Goal: Task Accomplishment & Management: Use online tool/utility

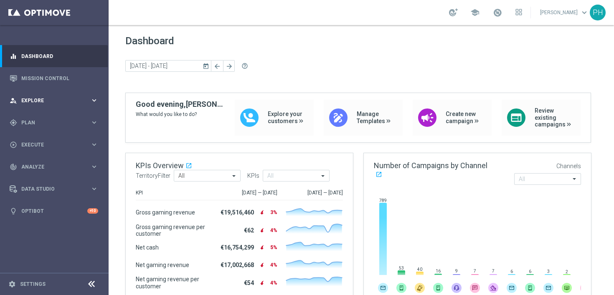
click at [91, 102] on icon "keyboard_arrow_right" at bounding box center [94, 101] width 8 height 8
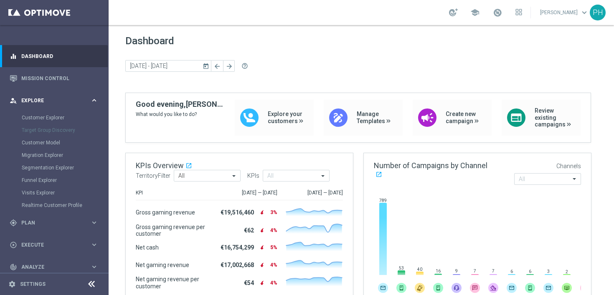
click at [92, 102] on icon "keyboard_arrow_right" at bounding box center [94, 101] width 8 height 8
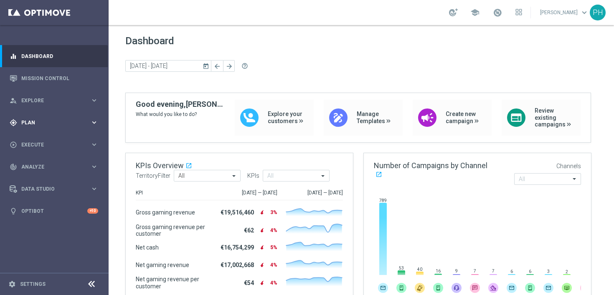
click at [92, 124] on icon "keyboard_arrow_right" at bounding box center [94, 123] width 8 height 8
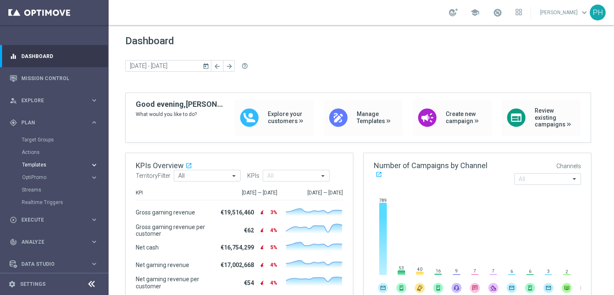
click at [93, 164] on icon "keyboard_arrow_right" at bounding box center [94, 165] width 8 height 8
click at [59, 178] on link "Optimail" at bounding box center [56, 177] width 61 height 7
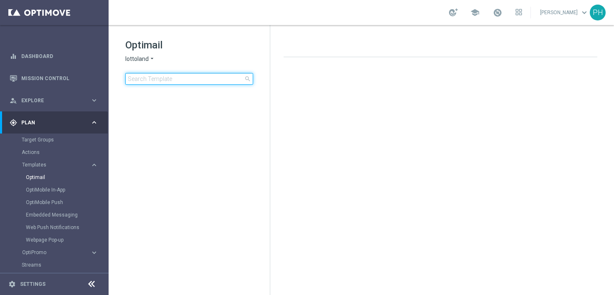
click at [184, 77] on input at bounding box center [189, 79] width 128 height 12
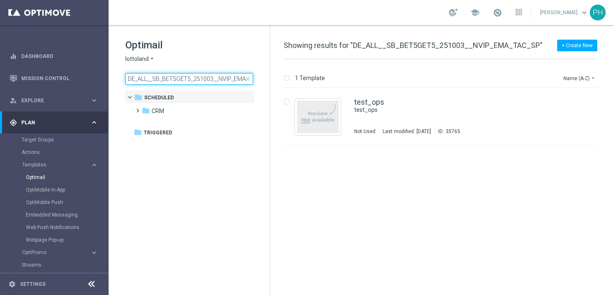
scroll to position [0, 20]
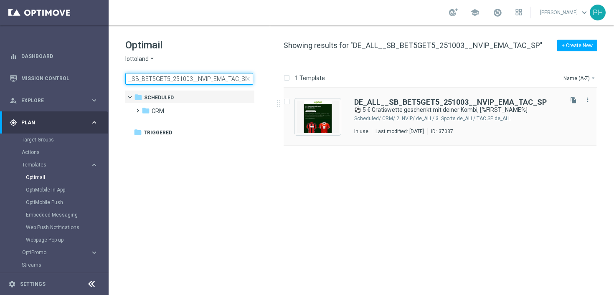
type input "DE_ALL__SB_BET5GET5_251003__NVIP_EMA_TAC_SP"
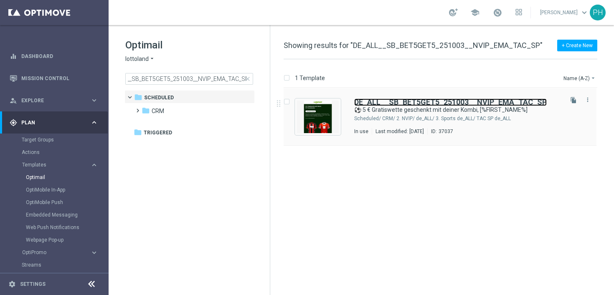
click at [455, 101] on b "DE_ALL__SB_BET5GET5_251003__NVIP_EMA_TAC_SP" at bounding box center [450, 102] width 193 height 9
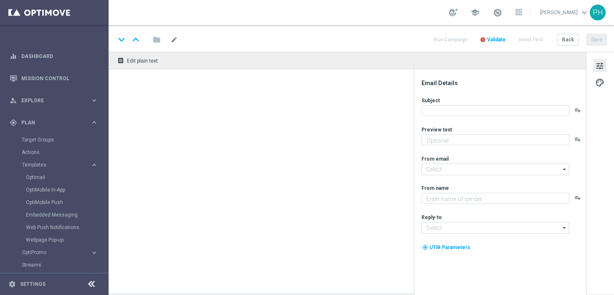
type textarea "Du hast die freie [PERSON_NAME], welche Ligen und Spiele du wettest."
type input "[EMAIL_ADDRESS][DOMAIN_NAME]"
type textarea "Lottoland"
type input "[EMAIL_ADDRESS][DOMAIN_NAME]"
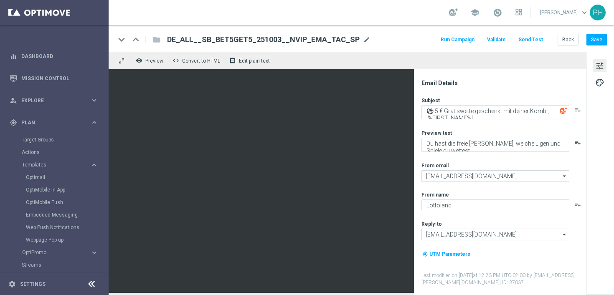
click at [305, 38] on span "DE_ALL__SB_BET5GET5_251003__NVIP_EMA_TAC_SP" at bounding box center [263, 40] width 193 height 10
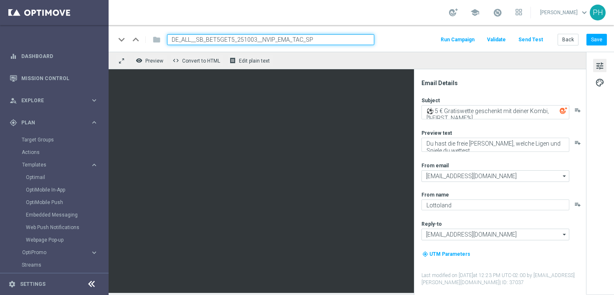
drag, startPoint x: 338, startPoint y: 39, endPoint x: 158, endPoint y: 39, distance: 180.1
click at [158, 39] on div "keyboard_arrow_down keyboard_arrow_up folder DE_ALL__SB_BET5GET5_251003__NVIP_E…" at bounding box center [244, 39] width 259 height 11
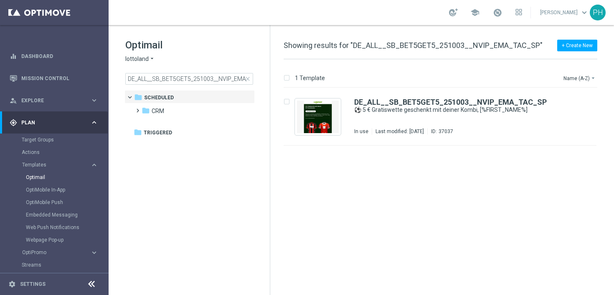
click at [247, 79] on span "close" at bounding box center [247, 79] width 7 height 7
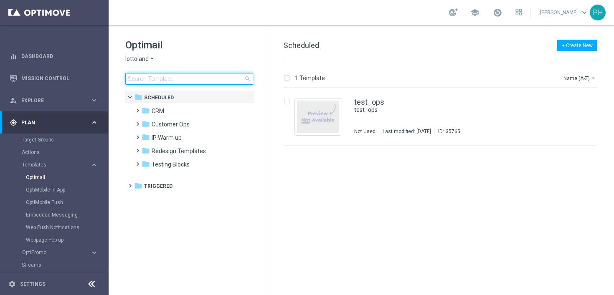
click at [203, 79] on input at bounding box center [189, 79] width 128 height 12
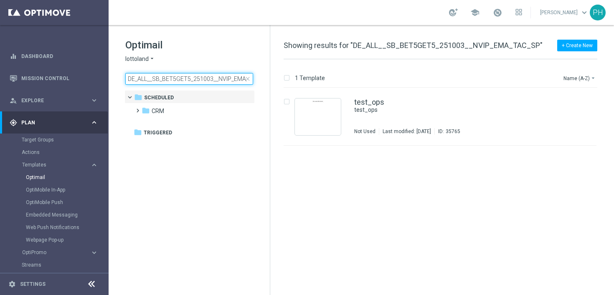
scroll to position [0, 20]
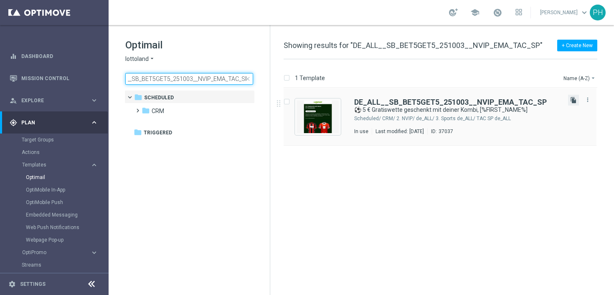
type input "DE_ALL__SB_BET5GET5_251003__NVIP_EMA_TAC_SP"
click at [571, 99] on icon "file_copy" at bounding box center [573, 100] width 7 height 7
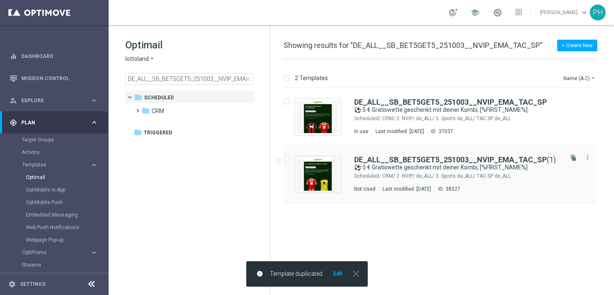
click at [538, 183] on div "DE_ALL__SB_BET5GET5_251003__NVIP_EMA_TAC_SP (1) ⚽ 5 € Gratiswette geschenkt mit…" at bounding box center [457, 174] width 207 height 36
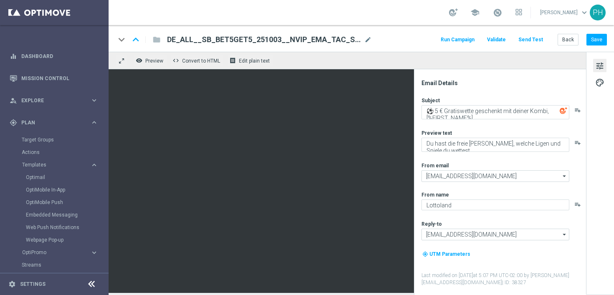
click at [280, 37] on span "DE_ALL__SB_BET5GET5_251003__NVIP_EMA_TAC_SP(1)" at bounding box center [264, 40] width 194 height 10
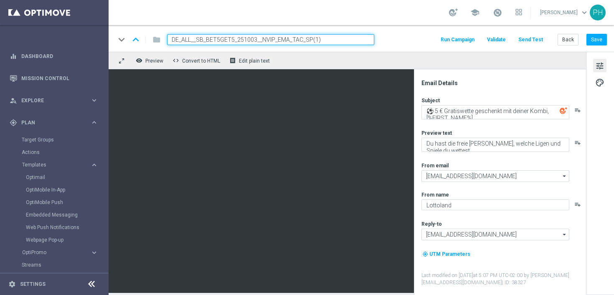
drag, startPoint x: 353, startPoint y: 38, endPoint x: 85, endPoint y: 33, distance: 268.7
click at [85, 33] on main "equalizer Dashboard Mission Control" at bounding box center [307, 147] width 614 height 295
paste input
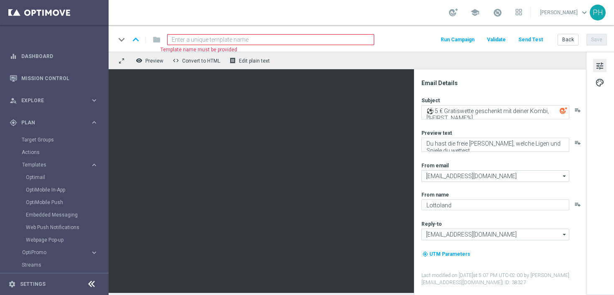
click at [277, 36] on input at bounding box center [270, 39] width 207 height 11
click at [252, 41] on input at bounding box center [270, 39] width 207 height 11
paste input
click at [248, 39] on input at bounding box center [270, 39] width 207 height 11
paste input "DE_ALL__SB_BET5GET5_251018__NVIP_EMA_TAC_SP"
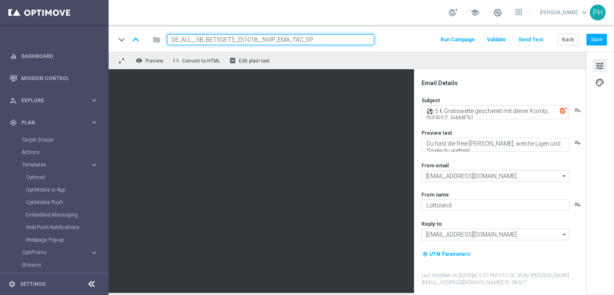
type input "DE_ALL__SB_BET5GET5_251018__NVIP_EMA_TAC_SP"
click at [385, 38] on div "keyboard_arrow_down keyboard_arrow_up folder DE_ALL__SB_BET5GET5_251018__NVIP_E…" at bounding box center [361, 39] width 492 height 11
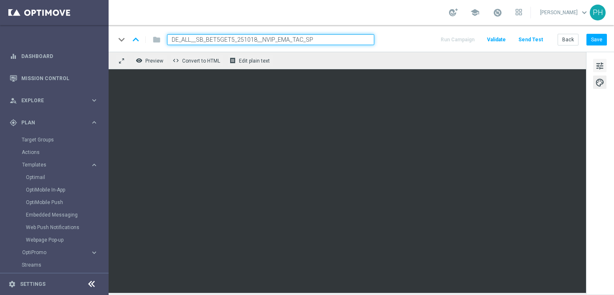
click at [599, 61] on span "tune" at bounding box center [599, 66] width 9 height 11
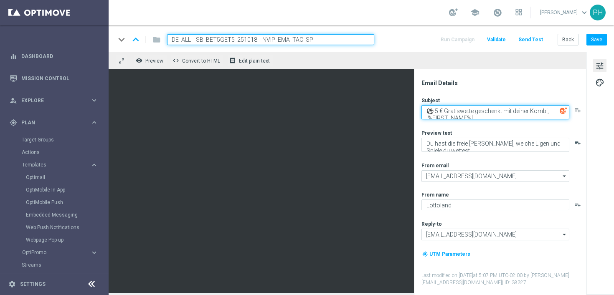
click at [475, 119] on textarea "⚽ 5 € Gratiswette geschenkt mit deiner Kombi, [%FIRST_NAME%]" at bounding box center [496, 112] width 148 height 14
click at [482, 122] on div "Subject ⚽ 5 € Gratiswette geschenkt mit deiner Kombi, [%FIRST_NAME%] playlist_a…" at bounding box center [504, 192] width 164 height 190
click at [482, 114] on textarea "⚽ 5 € Gratiswette geschenkt mit deiner Kombi, [%FIRST_NAME%]" at bounding box center [496, 112] width 148 height 14
paste textarea "FCB : BVB! Wette jetzt für deine 5 € Gratiswette, [%FIRST_NAME%]."
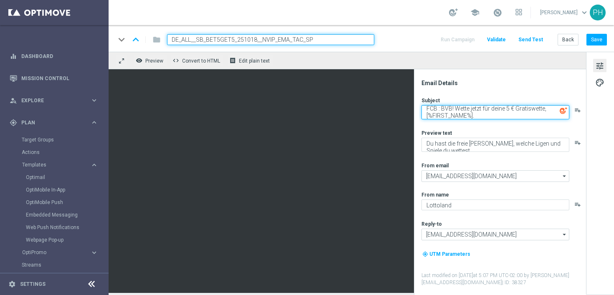
click at [491, 114] on textarea "FCB : BVB! Wette jetzt für deine 5 € Gratiswette, [%FIRST_NAME%]." at bounding box center [496, 112] width 148 height 14
type textarea "FCB : BVB! Wette jetzt für deine 5 € Gratiswette, [%FIRST_NAME%]."
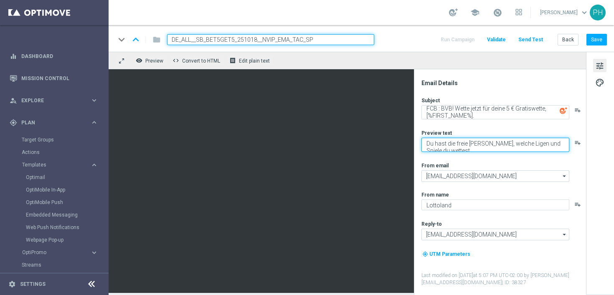
click at [453, 150] on textarea "Du hast die freie [PERSON_NAME], welche Ligen und Spiele du wettest." at bounding box center [496, 145] width 148 height 14
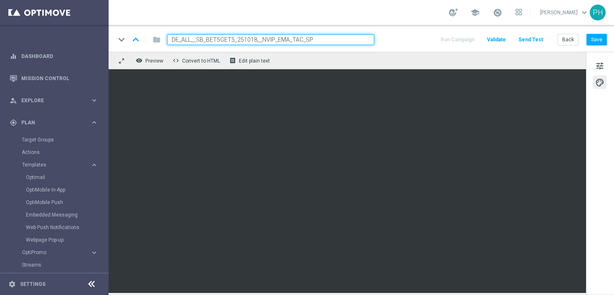
click at [270, 38] on input "DE_ALL__SB_BET5GET5_251018__NVIP_EMA_TAC_SP" at bounding box center [270, 39] width 207 height 11
drag, startPoint x: 332, startPoint y: 41, endPoint x: 155, endPoint y: 20, distance: 178.3
click at [156, 20] on section "school Peter Huber keyboard_arrow_down PH keyboard_arrow_down keyboard_arrow_up…" at bounding box center [362, 147] width 506 height 295
click at [593, 35] on button "Save" at bounding box center [597, 40] width 20 height 12
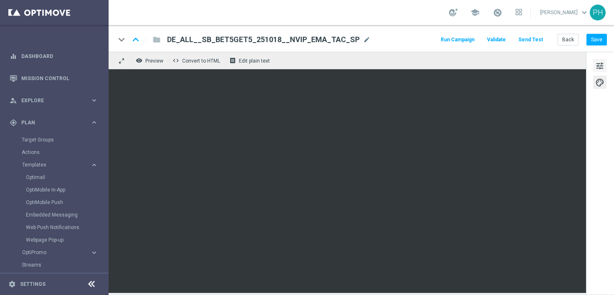
click at [599, 65] on span "tune" at bounding box center [599, 66] width 9 height 11
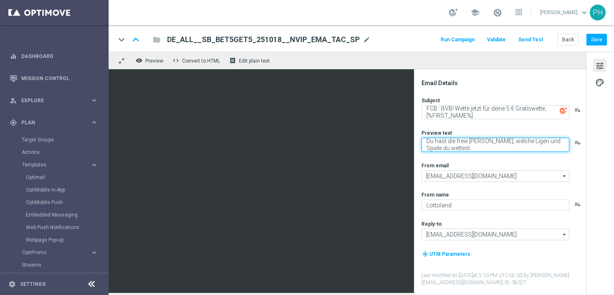
click at [464, 146] on textarea "Du hast die freie [PERSON_NAME], welche Ligen und Spiele du wettest." at bounding box center [496, 145] width 148 height 14
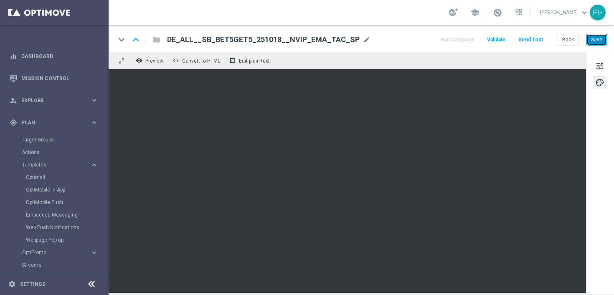
click at [597, 38] on button "Save" at bounding box center [597, 40] width 20 height 12
click at [536, 42] on button "Send Test" at bounding box center [530, 39] width 27 height 11
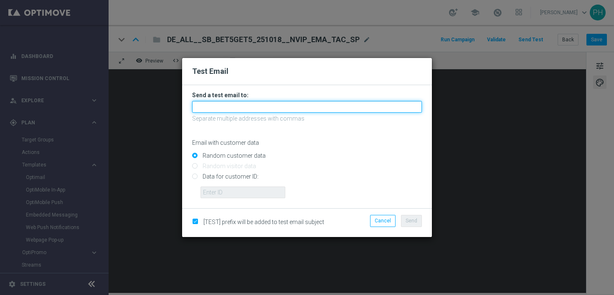
click at [248, 105] on input "text" at bounding box center [307, 107] width 230 height 12
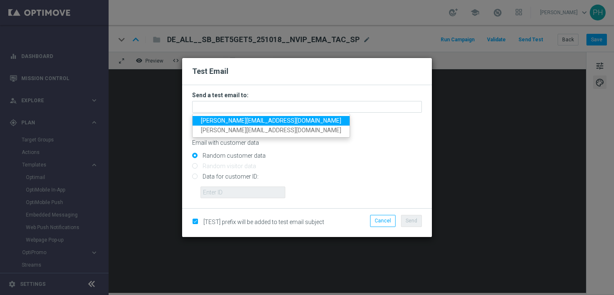
click at [244, 118] on span "[PERSON_NAME][EMAIL_ADDRESS][PERSON_NAME][DOMAIN_NAME]" at bounding box center [271, 120] width 140 height 7
type input "[PERSON_NAME][EMAIL_ADDRESS][PERSON_NAME][DOMAIN_NAME]"
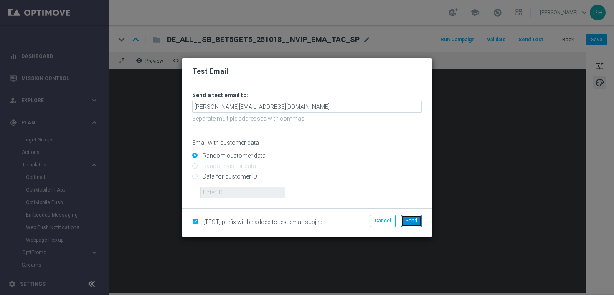
click at [411, 221] on span "Send" at bounding box center [412, 221] width 12 height 6
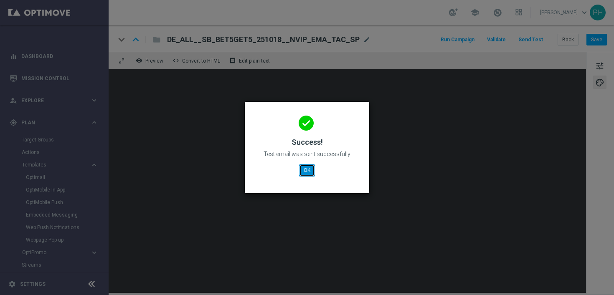
click at [304, 170] on button "OK" at bounding box center [307, 171] width 16 height 12
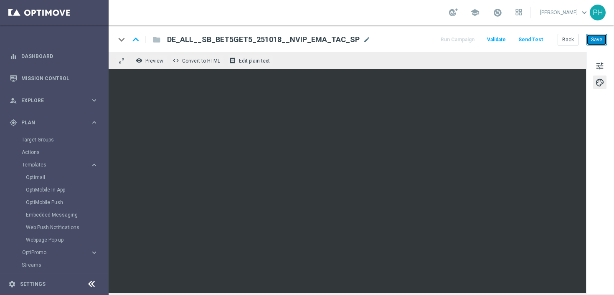
drag, startPoint x: 595, startPoint y: 41, endPoint x: 557, endPoint y: 39, distance: 37.7
click at [595, 41] on button "Save" at bounding box center [597, 40] width 20 height 12
click at [538, 40] on button "Send Test" at bounding box center [530, 39] width 27 height 11
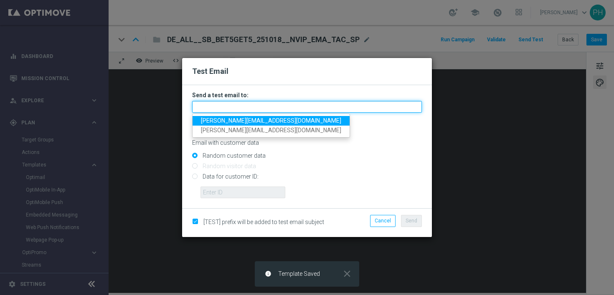
click at [299, 108] on input "text" at bounding box center [307, 107] width 230 height 12
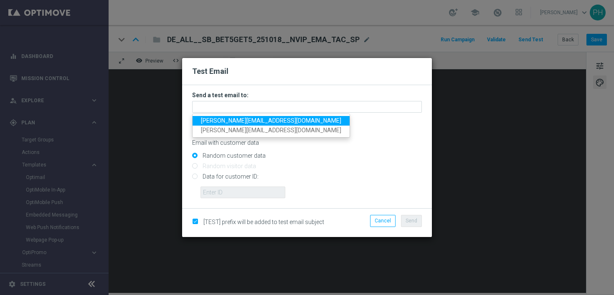
click at [245, 120] on span "[PERSON_NAME][EMAIL_ADDRESS][PERSON_NAME][DOMAIN_NAME]" at bounding box center [271, 120] width 140 height 7
type input "[PERSON_NAME][EMAIL_ADDRESS][PERSON_NAME][DOMAIN_NAME]"
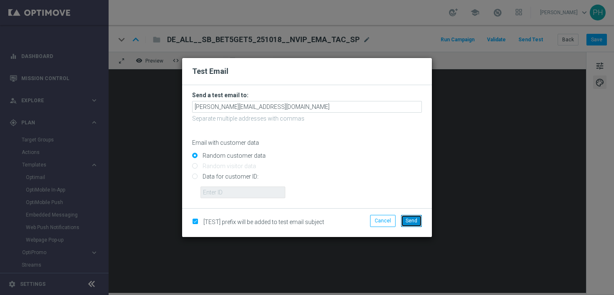
click at [412, 221] on span "Send" at bounding box center [412, 221] width 12 height 6
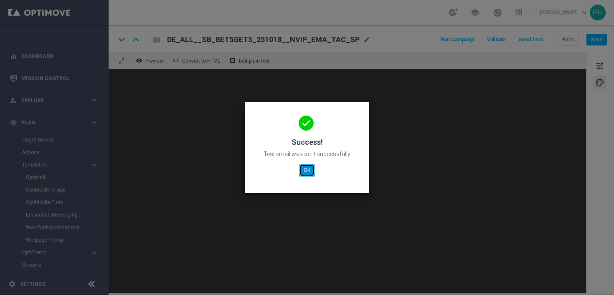
click at [309, 169] on button "OK" at bounding box center [307, 171] width 16 height 12
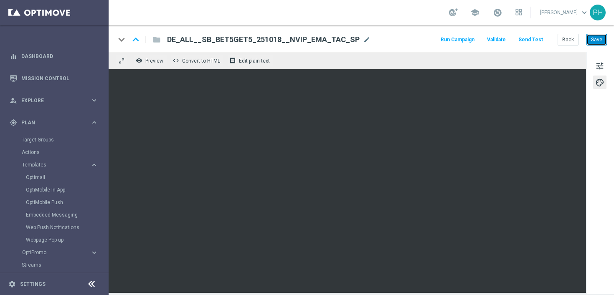
click at [597, 38] on button "Save" at bounding box center [597, 40] width 20 height 12
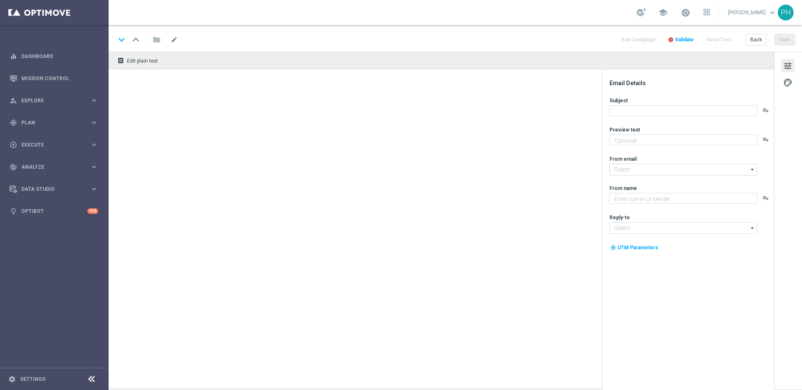
type textarea "Du hast die freie [PERSON_NAME], welche Ligen und Spiele du wettest."
type input "[EMAIL_ADDRESS][DOMAIN_NAME]"
type textarea "Lottoland"
type input "[EMAIL_ADDRESS][DOMAIN_NAME]"
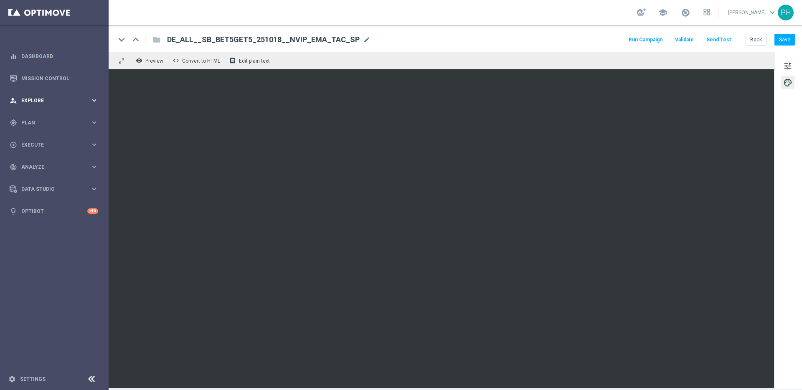
click at [90, 100] on icon "keyboard_arrow_right" at bounding box center [94, 101] width 8 height 8
click at [92, 99] on icon "keyboard_arrow_right" at bounding box center [94, 101] width 8 height 8
click at [94, 120] on icon "keyboard_arrow_right" at bounding box center [94, 123] width 8 height 8
click at [95, 164] on icon "keyboard_arrow_right" at bounding box center [94, 165] width 8 height 8
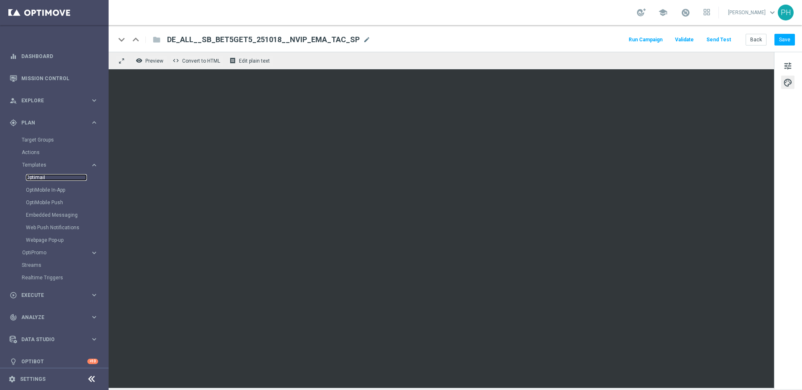
click at [44, 176] on link "Optimail" at bounding box center [56, 177] width 61 height 7
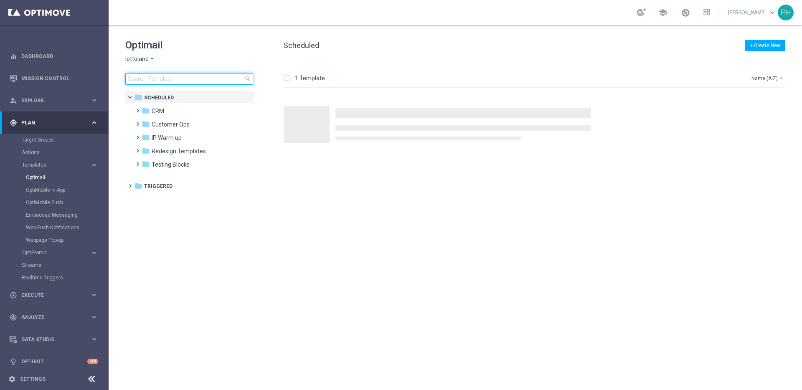
click at [200, 75] on input at bounding box center [189, 79] width 128 height 12
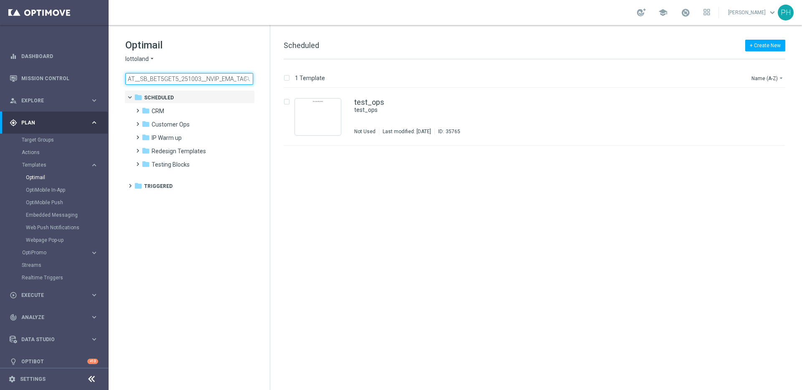
scroll to position [0, 8]
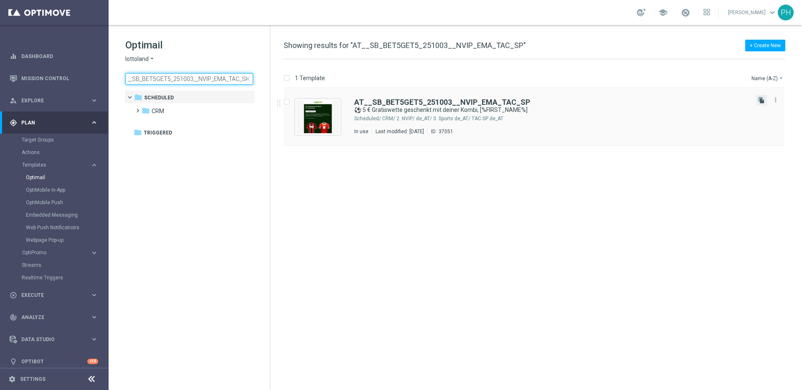
type input "AT__SB_BET5GET5_251003__NVIP_EMA_TAC_SP"
click at [763, 102] on icon "file_copy" at bounding box center [761, 100] width 7 height 7
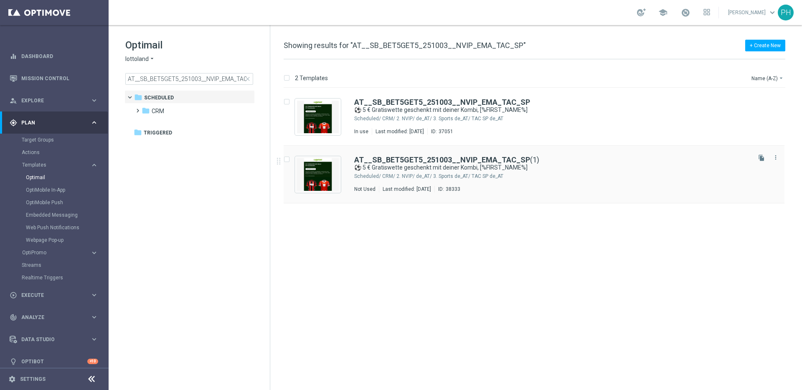
click at [549, 173] on div "CRM/ 2. NVIP/ de_AT/ 3. Sports de_AT/ TAC SP de_AT" at bounding box center [565, 176] width 367 height 7
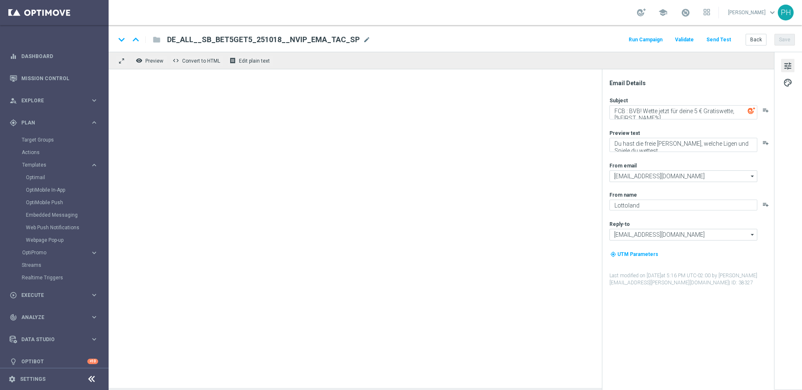
type textarea "⚽ 5 € Gratiswette geschenkt mit deiner Kombi, [%FIRST_NAME%]"
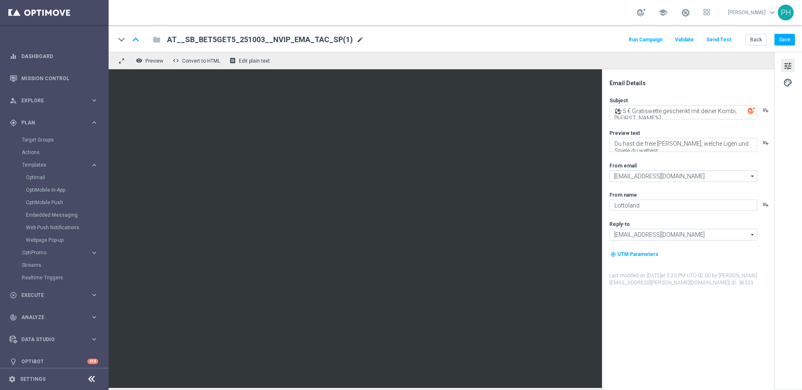
click at [356, 41] on span "mode_edit" at bounding box center [360, 40] width 8 height 8
drag, startPoint x: 318, startPoint y: 43, endPoint x: 127, endPoint y: 28, distance: 191.5
click at [127, 28] on div "keyboard_arrow_down keyboard_arrow_up folder AT__SB_BET5GET5_251003__NVIP_EMA_T…" at bounding box center [456, 38] width 694 height 27
paste input "18__NVIP_EMA_TAC_SP"
type input "AT__SB_BET5GET5_251018__NVIP_EMA_TAC_SP"
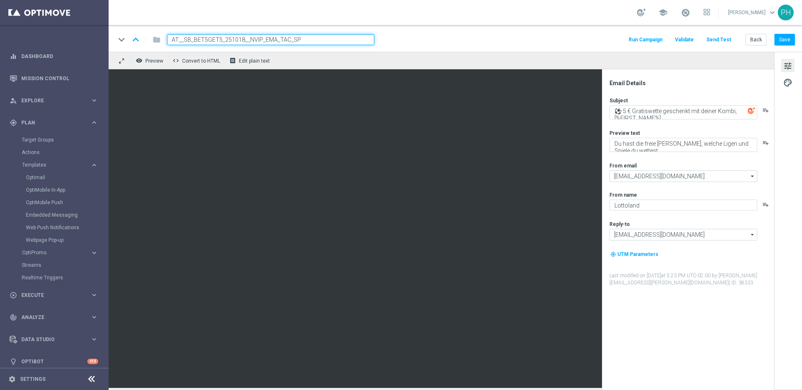
click at [332, 35] on input "AT__SB_BET5GET5_251018__NVIP_EMA_TAC_SP" at bounding box center [270, 39] width 207 height 11
drag, startPoint x: 285, startPoint y: 38, endPoint x: 129, endPoint y: 20, distance: 157.3
click at [129, 20] on section "school [PERSON_NAME] keyboard_arrow_down PH keyboard_arrow_down keyboard_arrow_…" at bounding box center [456, 195] width 694 height 390
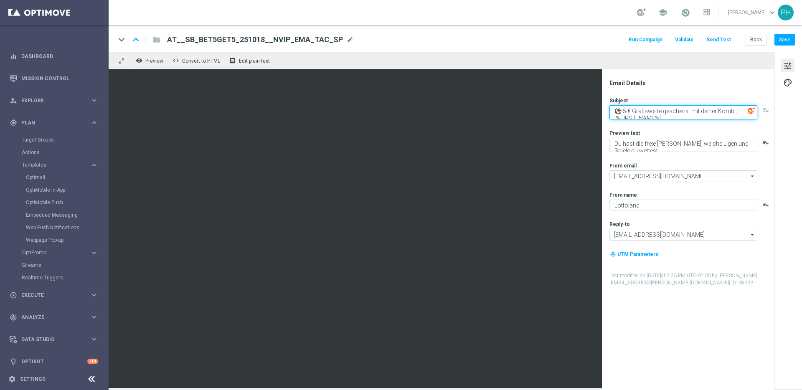
drag, startPoint x: 666, startPoint y: 116, endPoint x: 608, endPoint y: 107, distance: 58.9
click at [608, 107] on div "Email Details Subject ⚽ 5 € Gratiswette geschenkt mit deiner Kombi, [%FIRST_NAM…" at bounding box center [690, 234] width 166 height 311
paste textarea "FCB : BVB! Wette jetzt für deine 5 € Gratiswette, [%FIRST_NAME%]."
type textarea "FCB : BVB! Wette jetzt für deine 5 € Gratiswette, [%FIRST_NAME%]."
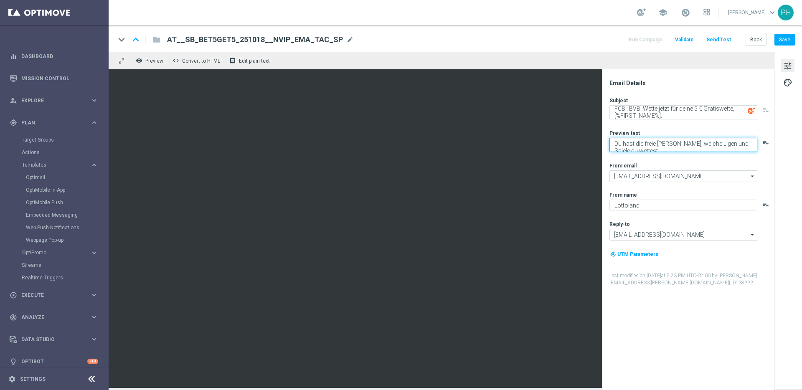
click at [654, 144] on textarea "Du hast die freie [PERSON_NAME], welche Ligen und Spiele du wettest." at bounding box center [684, 145] width 148 height 14
drag, startPoint x: 639, startPoint y: 150, endPoint x: 602, endPoint y: 132, distance: 41.5
click at [602, 132] on div "Email Details Subject FCB : BVB! Wette jetzt für deine 5 € Gratiswette, [%FIRST…" at bounding box center [688, 229] width 172 height 321
click at [651, 145] on textarea "Du hast die freie [PERSON_NAME], welche Ligen und Spiele du wettest." at bounding box center [684, 145] width 148 height 14
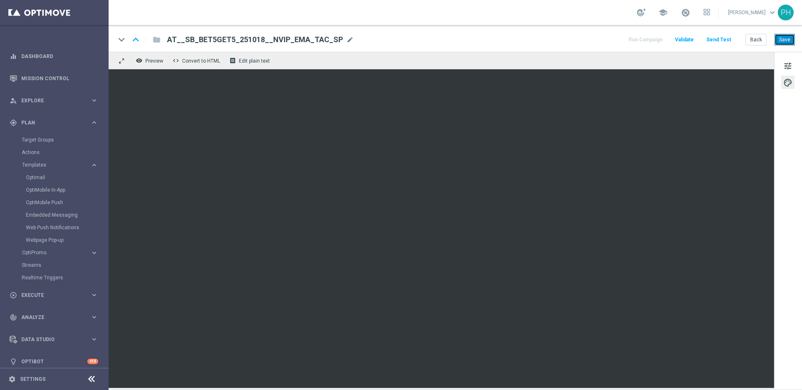
click at [785, 40] on button "Save" at bounding box center [785, 40] width 20 height 12
click at [723, 40] on button "Send Test" at bounding box center [718, 39] width 27 height 11
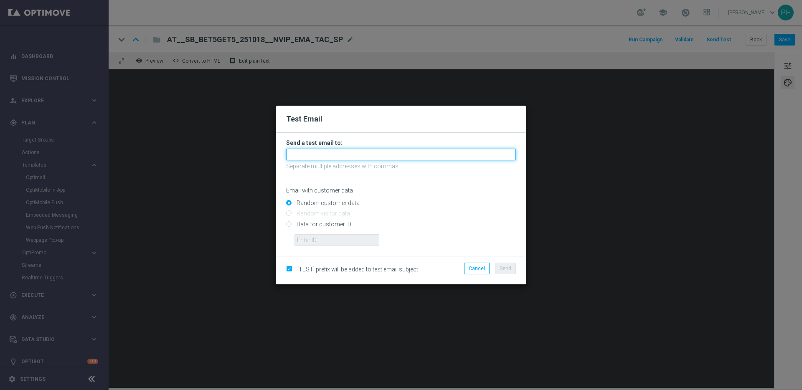
click at [356, 153] on input "text" at bounding box center [401, 155] width 230 height 12
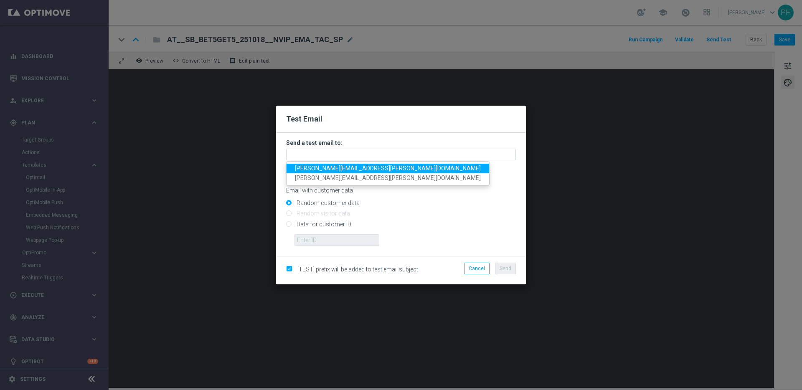
click at [361, 166] on span "[PERSON_NAME][EMAIL_ADDRESS][PERSON_NAME][DOMAIN_NAME]" at bounding box center [388, 168] width 186 height 7
type input "[PERSON_NAME][EMAIL_ADDRESS][PERSON_NAME][DOMAIN_NAME]"
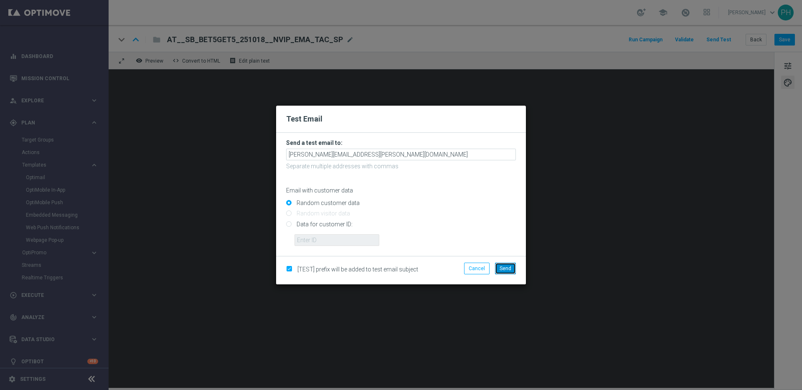
click at [501, 269] on span "Send" at bounding box center [506, 269] width 12 height 6
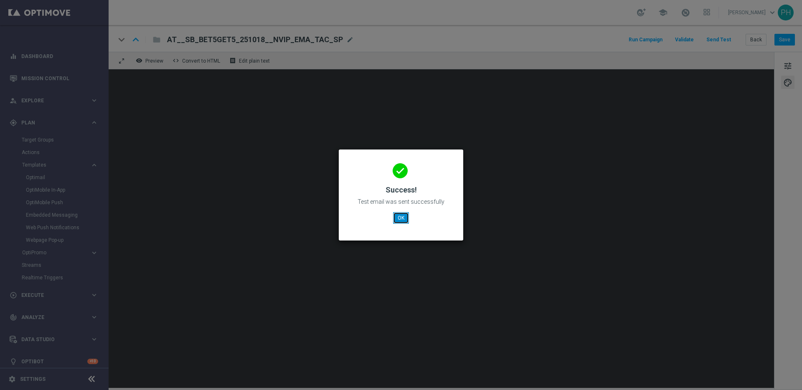
click at [400, 218] on button "OK" at bounding box center [401, 218] width 16 height 12
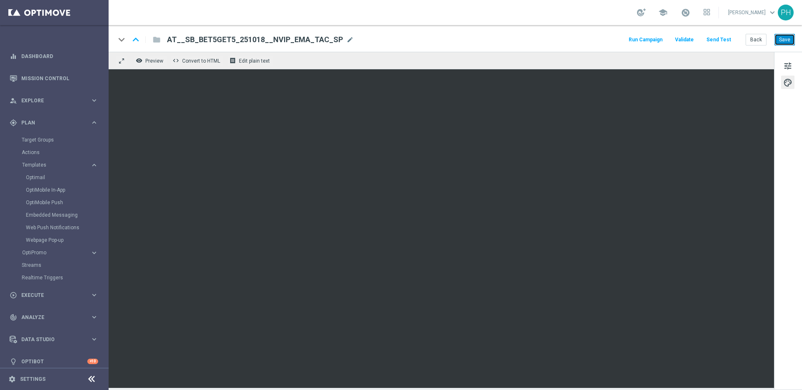
click at [787, 42] on button "Save" at bounding box center [785, 40] width 20 height 12
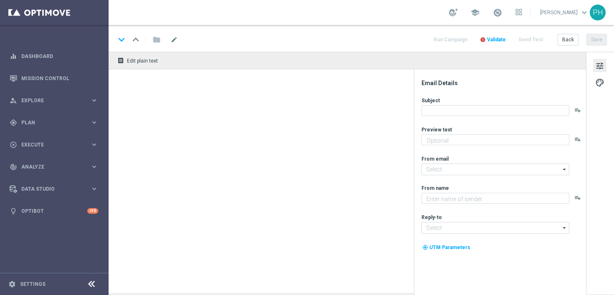
type textarea "Du hast die freie [PERSON_NAME], welche Ligen und Spiele du wettest."
type textarea "Lottoland"
type input "[EMAIL_ADDRESS][DOMAIN_NAME]"
